Goal: Transaction & Acquisition: Purchase product/service

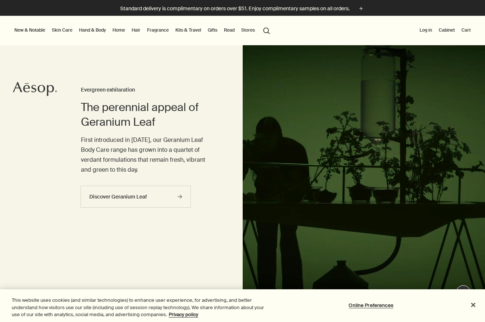
click at [264, 30] on button "search Search" at bounding box center [266, 30] width 13 height 14
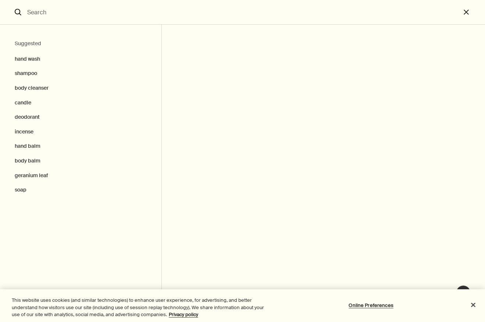
type input "r"
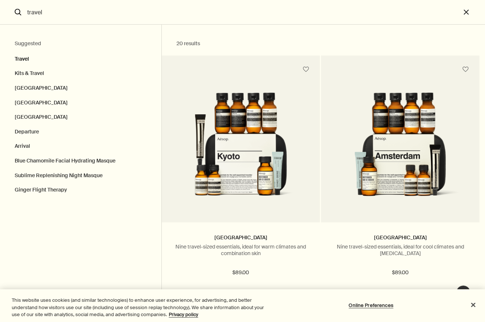
click at [18, 57] on button "Travel" at bounding box center [81, 57] width 162 height 18
type input "Travel"
click at [24, 58] on button "Travel" at bounding box center [81, 57] width 162 height 18
click at [466, 7] on button "close" at bounding box center [473, 12] width 24 height 25
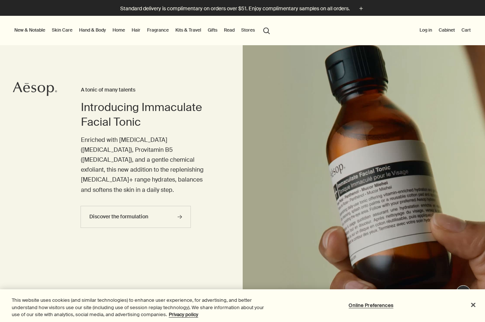
click at [91, 32] on link "Hand & Body" at bounding box center [93, 30] width 30 height 9
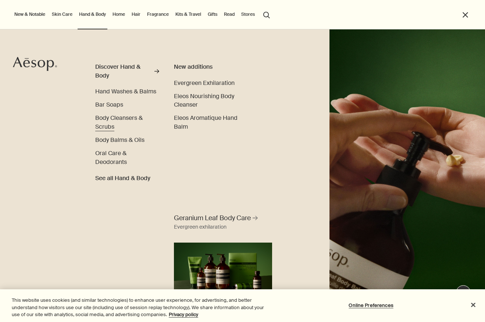
click at [128, 120] on span "Body Cleansers & Scrubs" at bounding box center [118, 122] width 47 height 17
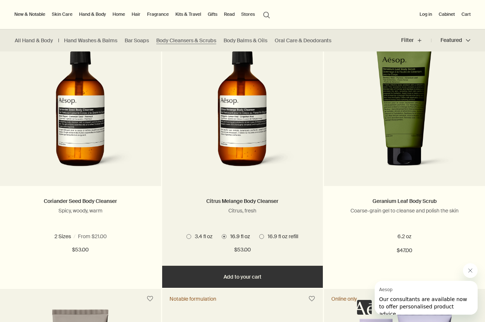
scroll to position [484, 0]
click at [187, 235] on span at bounding box center [189, 236] width 5 height 5
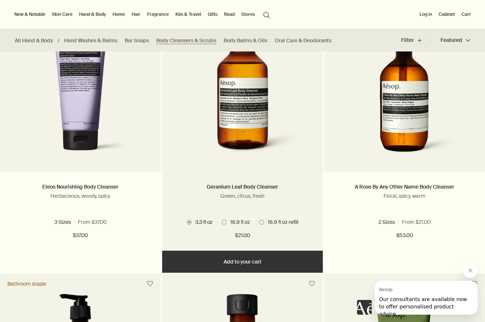
scroll to position [230, 0]
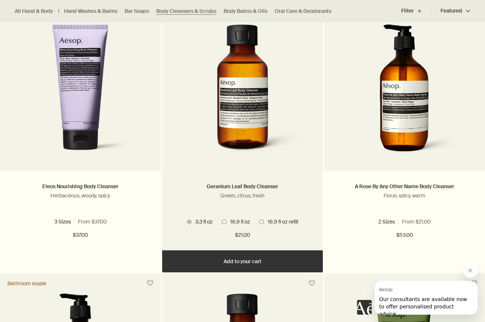
click at [249, 259] on button "Add Add to your cart" at bounding box center [242, 262] width 161 height 22
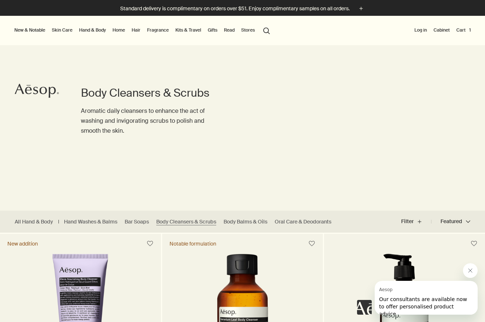
scroll to position [0, 0]
click at [241, 224] on link "Body Balms & Oils" at bounding box center [246, 222] width 44 height 7
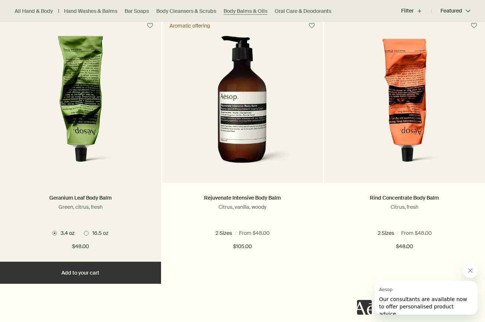
scroll to position [219, 0]
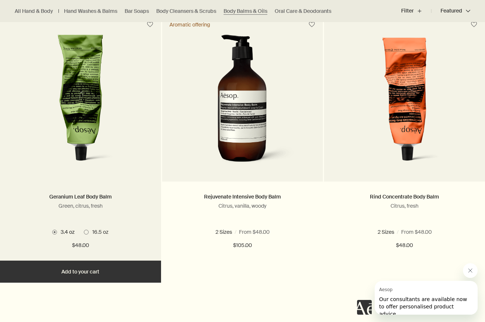
click at [94, 272] on button "Add Add to your cart" at bounding box center [80, 272] width 161 height 22
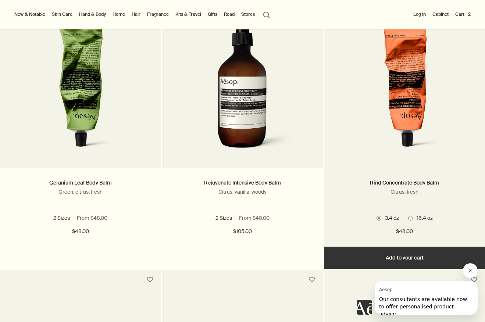
scroll to position [242, 0]
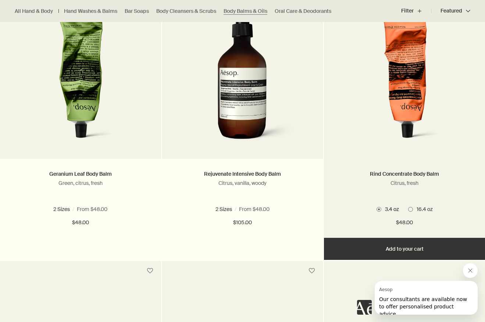
click at [409, 210] on span at bounding box center [410, 209] width 5 height 5
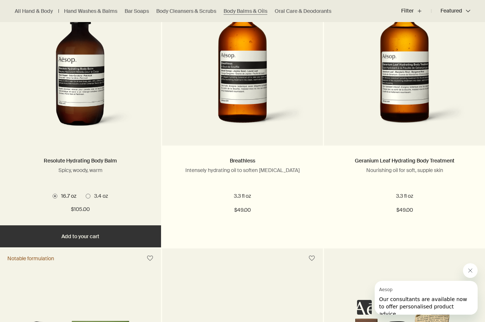
scroll to position [535, 0]
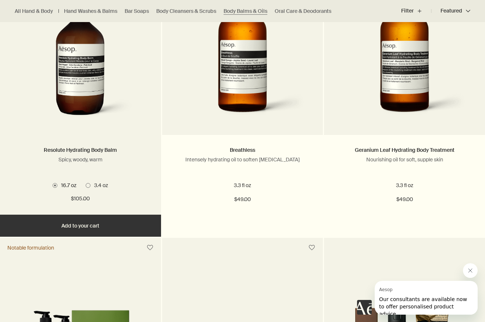
click at [89, 185] on span at bounding box center [88, 185] width 5 height 5
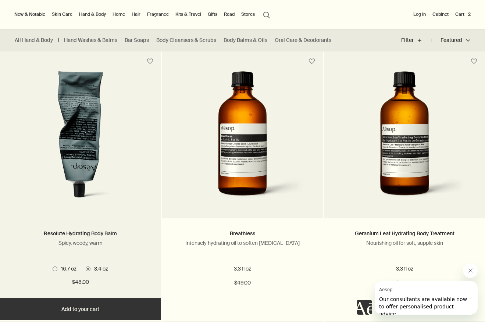
scroll to position [444, 0]
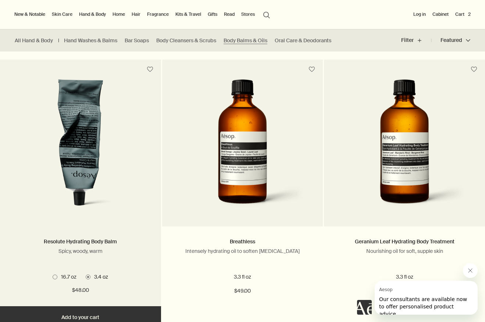
click at [57, 276] on span at bounding box center [55, 277] width 5 height 5
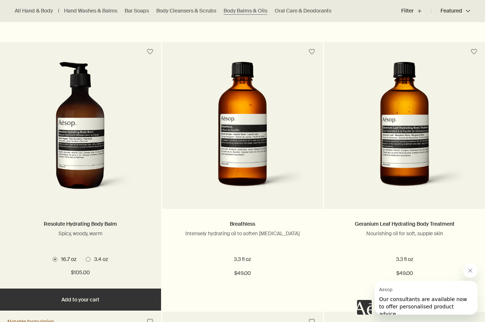
scroll to position [470, 0]
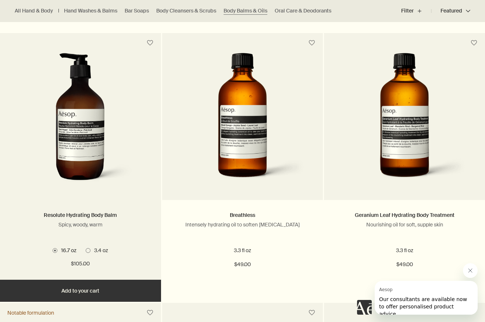
click at [85, 287] on button "Add Add to your cart" at bounding box center [80, 291] width 161 height 22
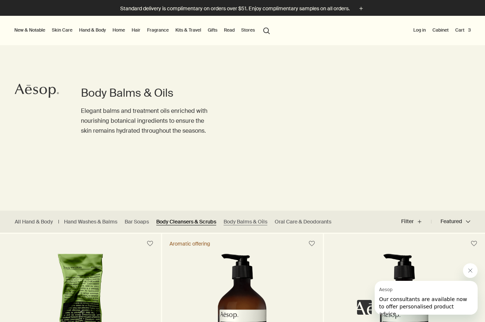
scroll to position [0, 0]
click at [197, 219] on link "Body Cleansers & Scrubs" at bounding box center [186, 222] width 60 height 7
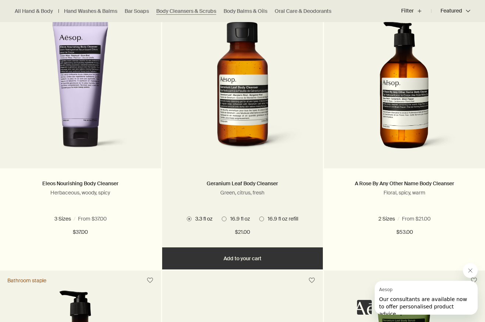
scroll to position [241, 0]
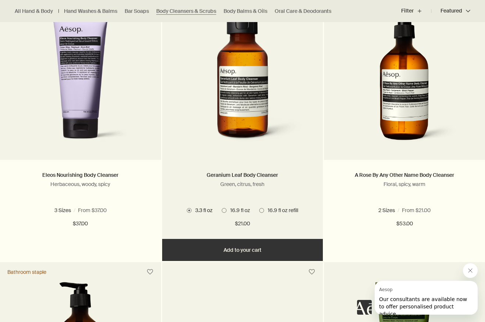
click at [230, 210] on span "16.9 fl oz" at bounding box center [239, 210] width 24 height 7
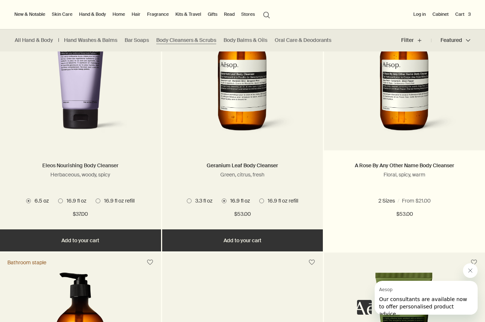
scroll to position [226, 0]
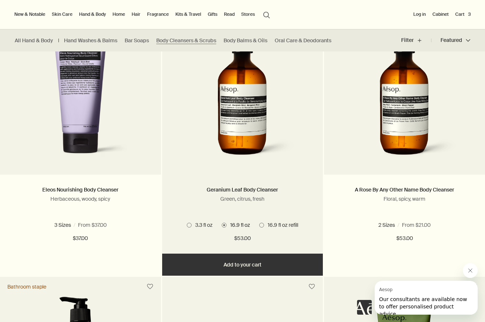
click at [241, 272] on button "Add Add to your cart" at bounding box center [242, 265] width 161 height 22
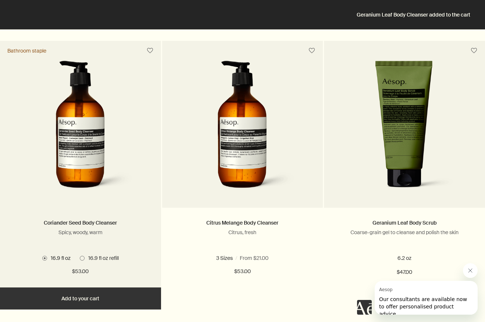
scroll to position [488, 0]
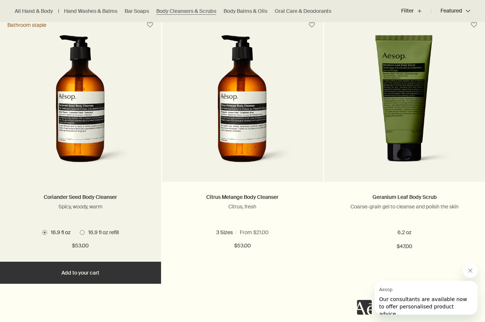
click at [90, 272] on button "Add Add to your cart" at bounding box center [80, 273] width 161 height 22
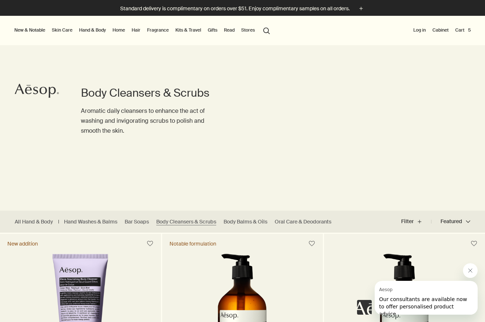
scroll to position [0, 0]
click at [460, 31] on button "Cart 5" at bounding box center [463, 30] width 18 height 9
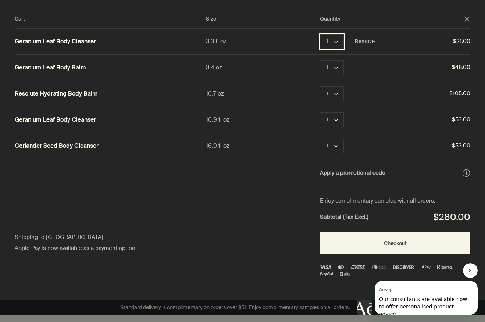
click at [338, 41] on polygon "Quantity 1" at bounding box center [336, 42] width 4 height 2
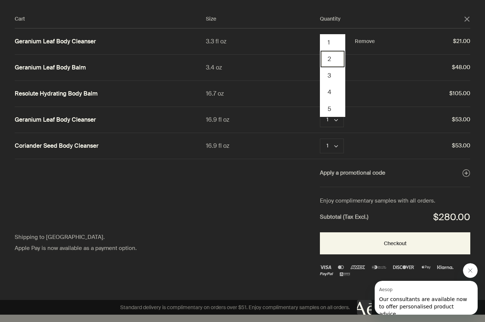
click at [331, 52] on button "2" at bounding box center [333, 59] width 24 height 17
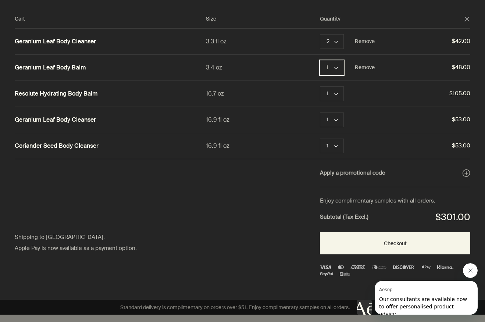
click at [333, 71] on button "1 chevron" at bounding box center [332, 67] width 24 height 15
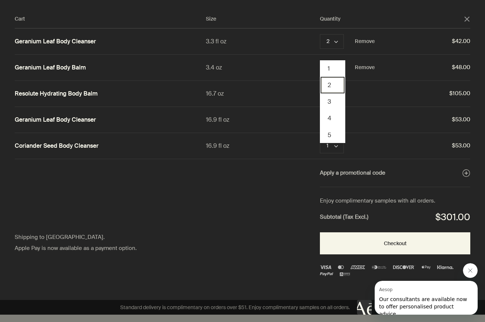
click at [331, 85] on button "2" at bounding box center [333, 85] width 24 height 17
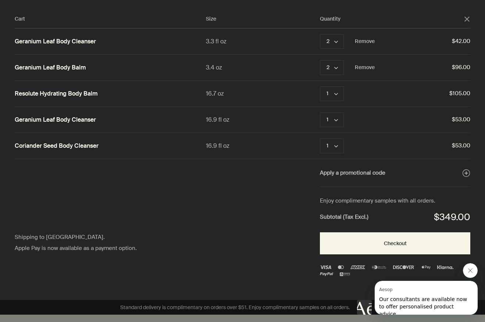
click at [467, 17] on icon "close" at bounding box center [467, 19] width 5 height 5
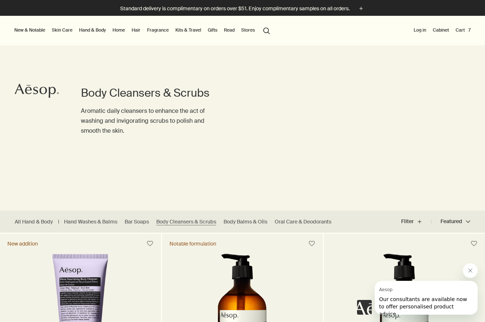
click at [85, 29] on link "Hand & Body" at bounding box center [93, 30] width 30 height 9
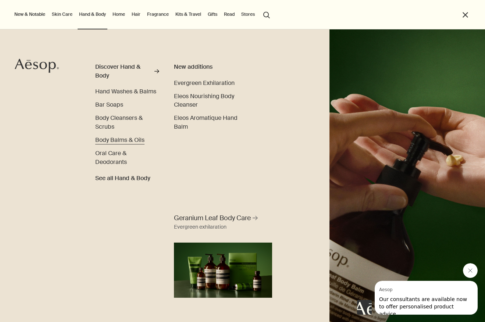
click at [116, 138] on span "Body Balms & Oils" at bounding box center [119, 140] width 49 height 8
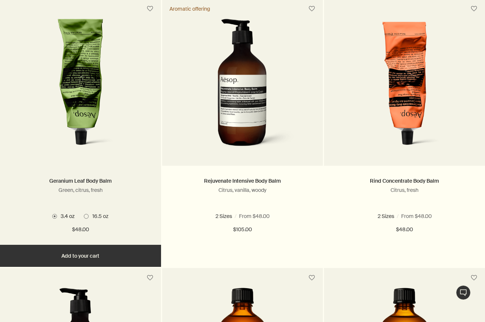
scroll to position [281, 0]
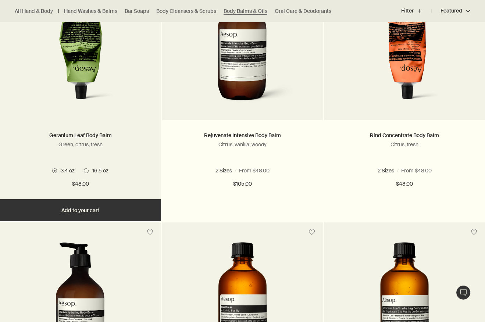
click at [85, 169] on span at bounding box center [86, 171] width 5 height 5
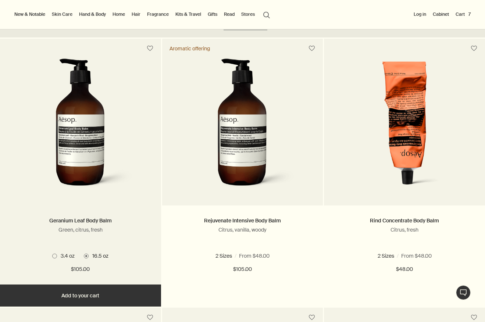
scroll to position [194, 0]
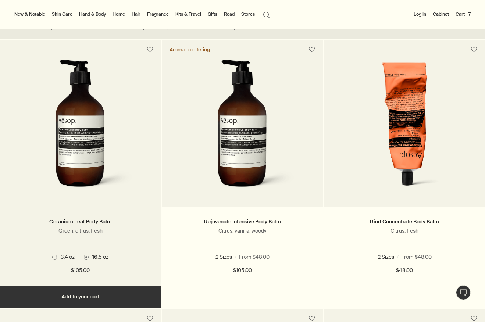
click at [92, 301] on button "Add Add to your cart" at bounding box center [80, 297] width 161 height 22
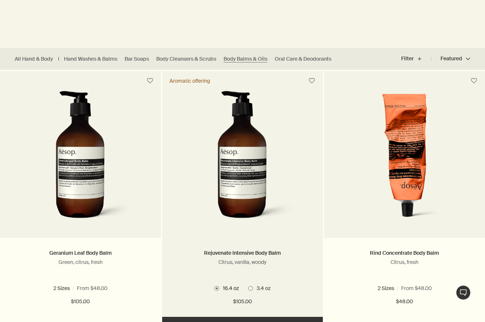
scroll to position [164, 0]
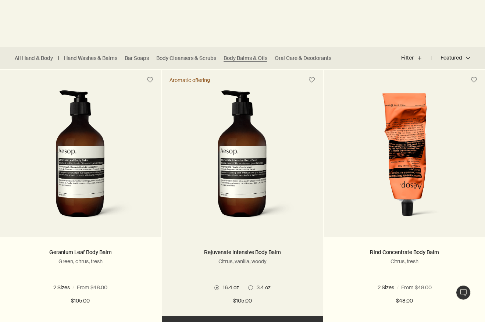
click at [251, 287] on span at bounding box center [250, 288] width 5 height 5
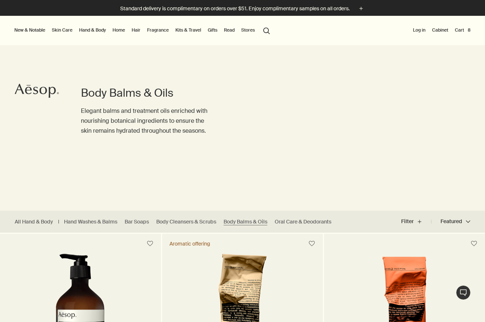
scroll to position [0, 0]
click at [463, 29] on button "Cart 8" at bounding box center [463, 30] width 19 height 9
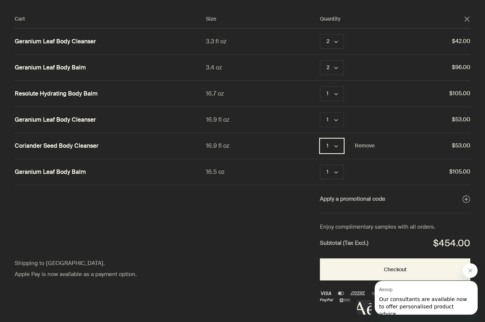
click at [336, 149] on button "1 chevron" at bounding box center [332, 146] width 24 height 15
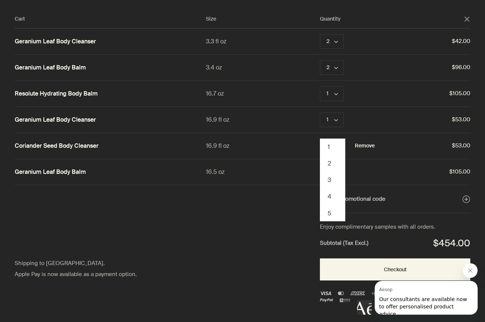
click at [362, 143] on button "Remove" at bounding box center [365, 146] width 20 height 9
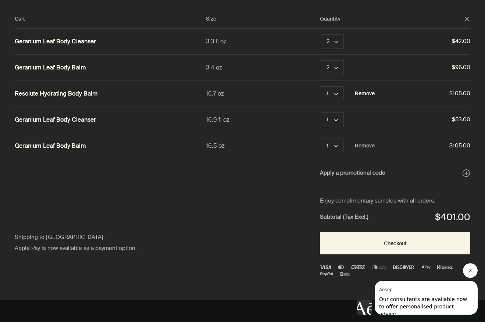
click at [363, 95] on button "Remove" at bounding box center [365, 93] width 20 height 9
